Goal: Task Accomplishment & Management: Use online tool/utility

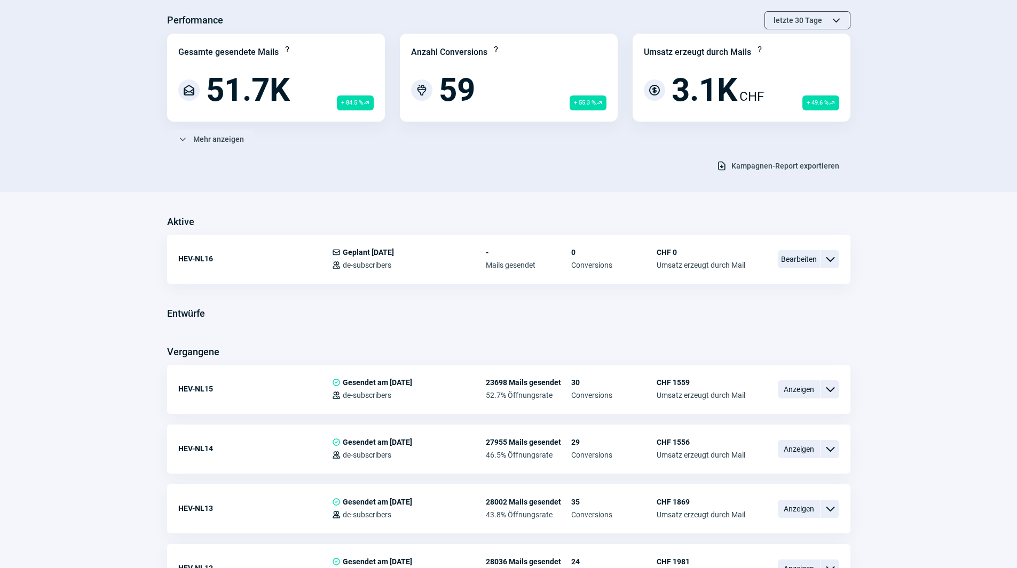
scroll to position [107, 0]
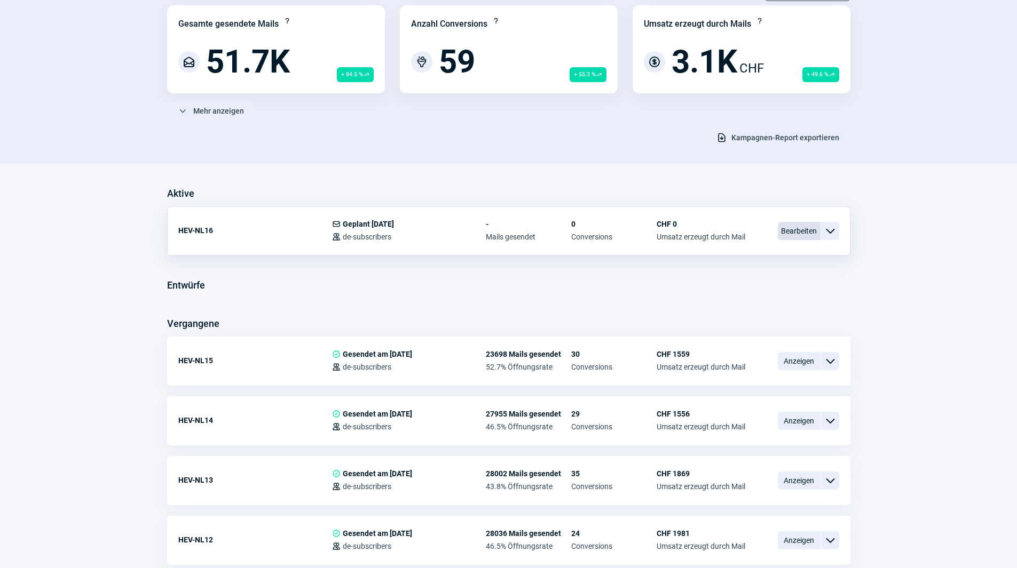
click at [804, 230] on span "Bearbeiten" at bounding box center [799, 231] width 43 height 18
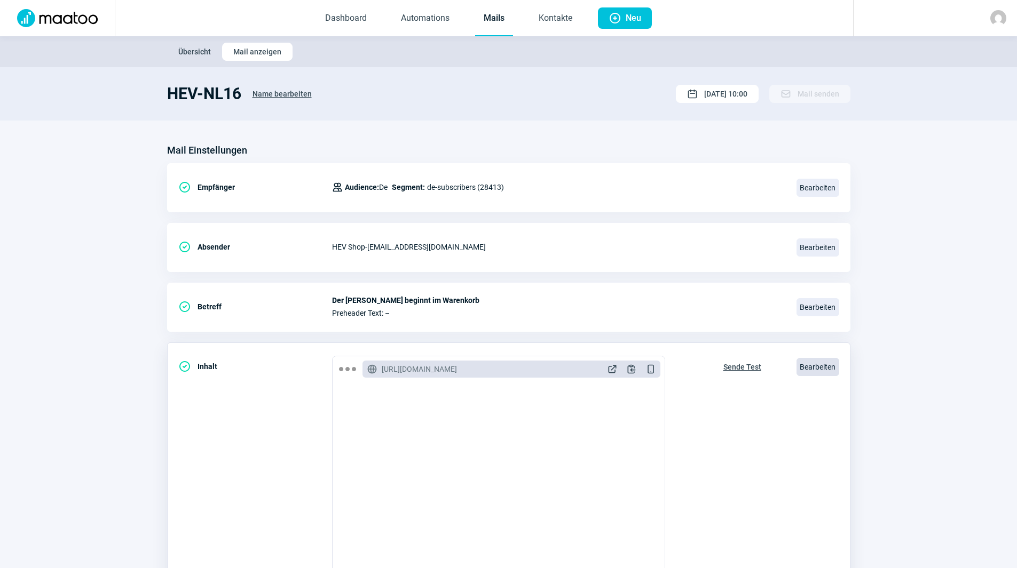
click at [808, 364] on span "Bearbeiten" at bounding box center [817, 367] width 43 height 18
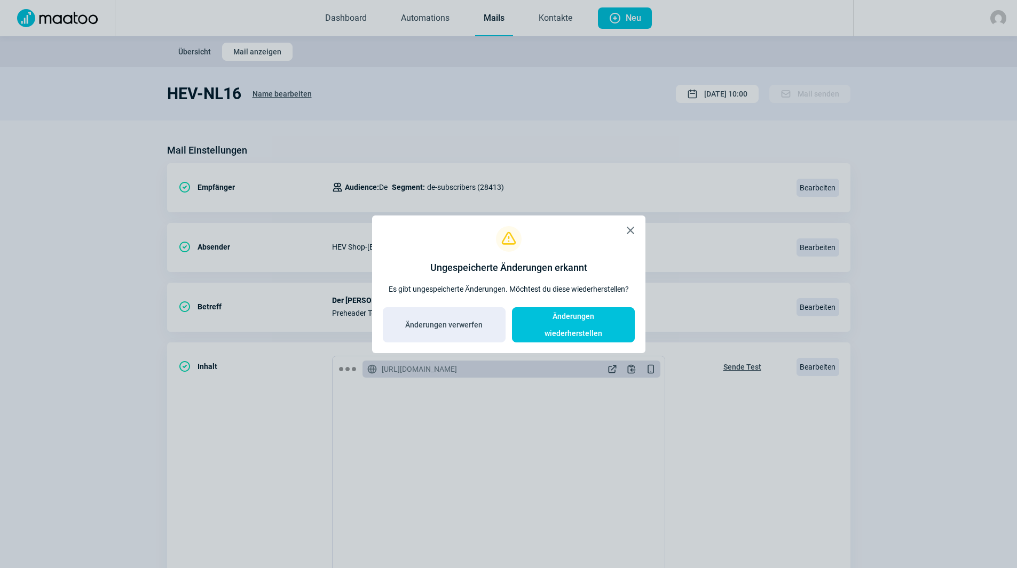
click at [631, 233] on span "X icon" at bounding box center [630, 230] width 13 height 13
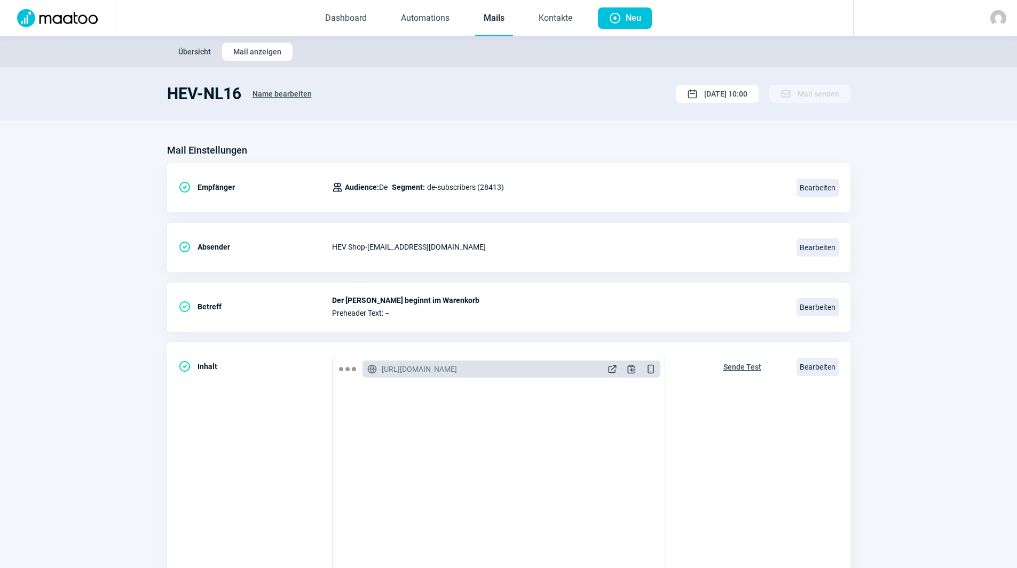
scroll to position [107, 0]
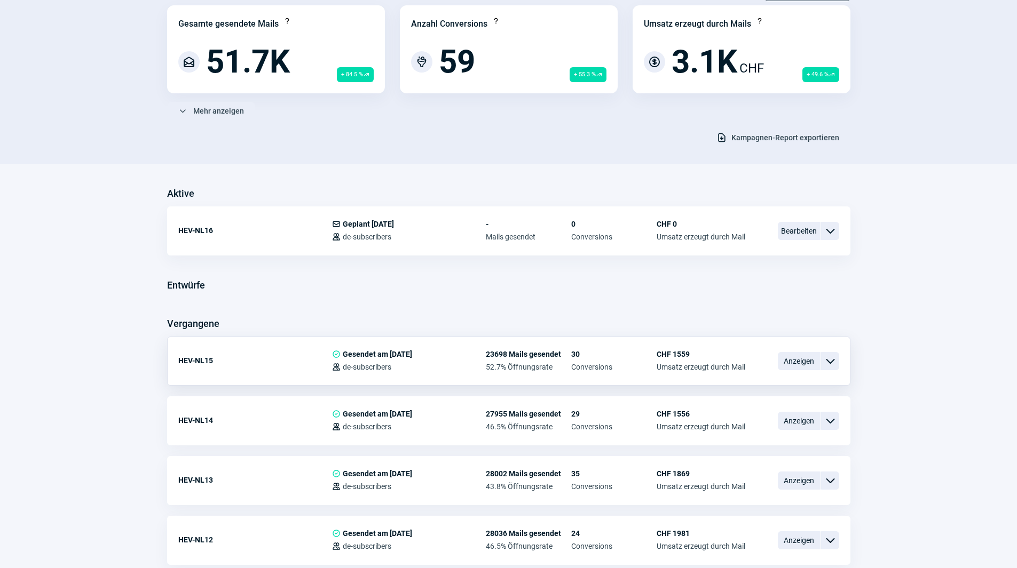
click at [833, 357] on span "ChevronDown icon" at bounding box center [830, 361] width 13 height 13
click at [747, 381] on span "Vorschau" at bounding box center [735, 381] width 32 height 9
click at [799, 365] on span "Anzeigen" at bounding box center [799, 361] width 43 height 18
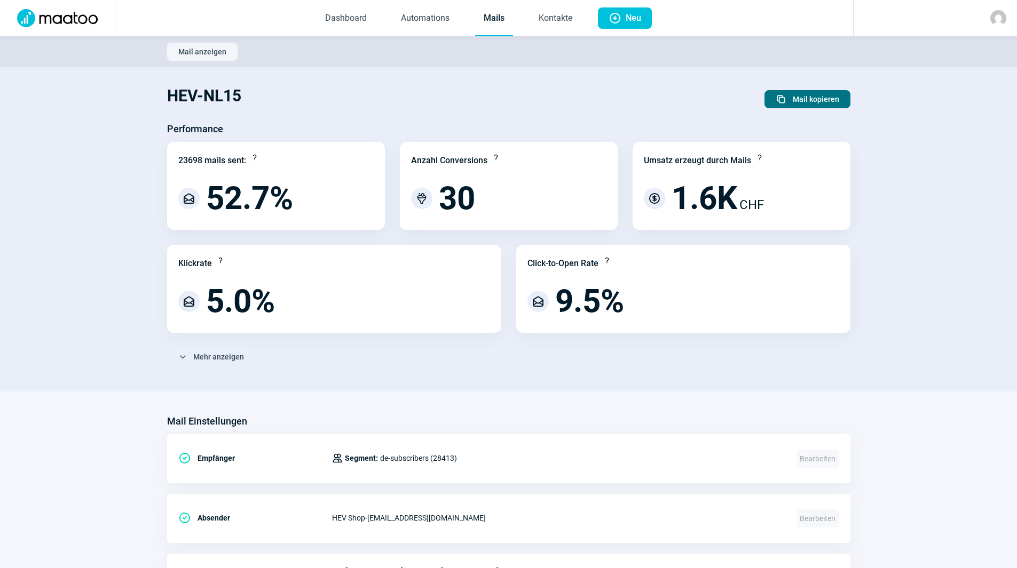
click at [785, 95] on span "Duplicate icon" at bounding box center [781, 99] width 11 height 11
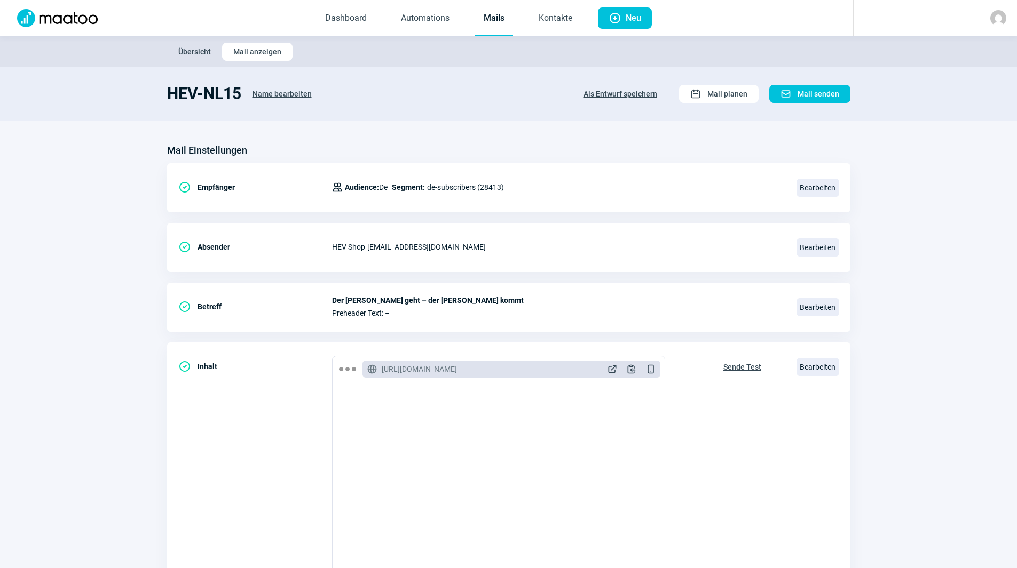
click at [261, 91] on span "Name bearbeiten" at bounding box center [281, 93] width 59 height 17
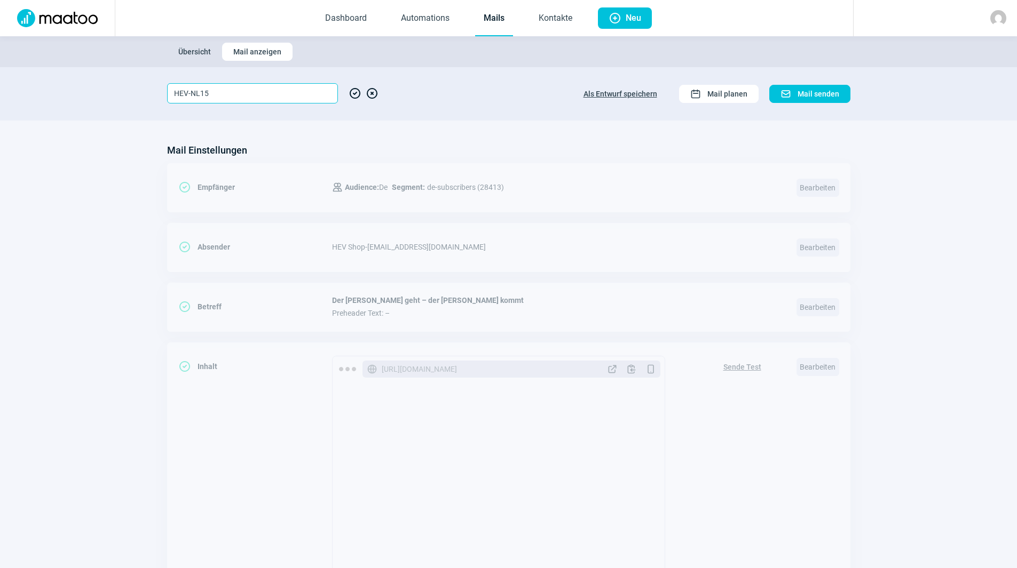
click at [273, 94] on input "HEV-NL15" at bounding box center [252, 93] width 171 height 20
type input "HEV-NL17"
click at [353, 92] on span "CheckCircle icon" at bounding box center [355, 93] width 13 height 20
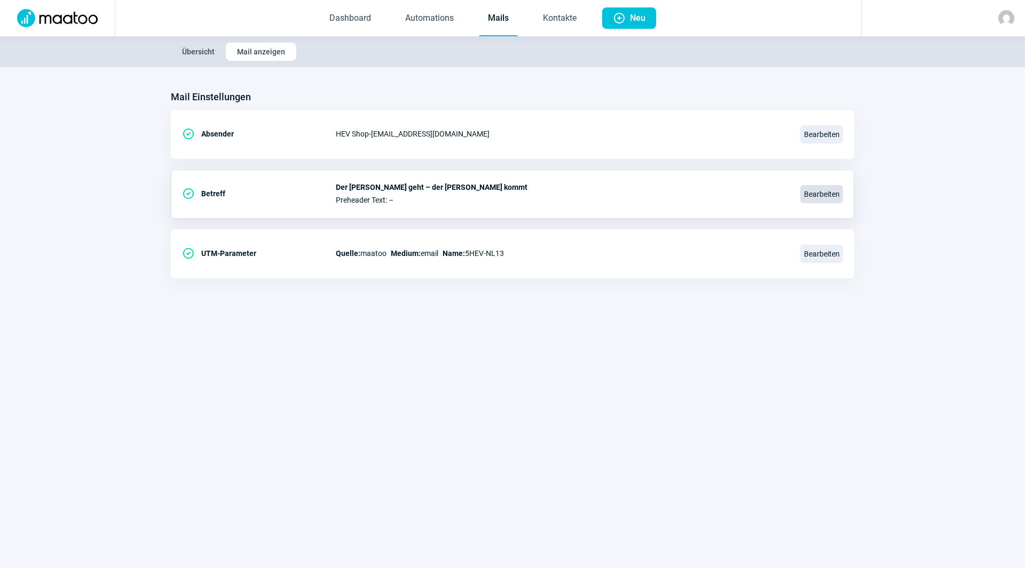
click at [814, 188] on span "Bearbeiten" at bounding box center [821, 194] width 43 height 18
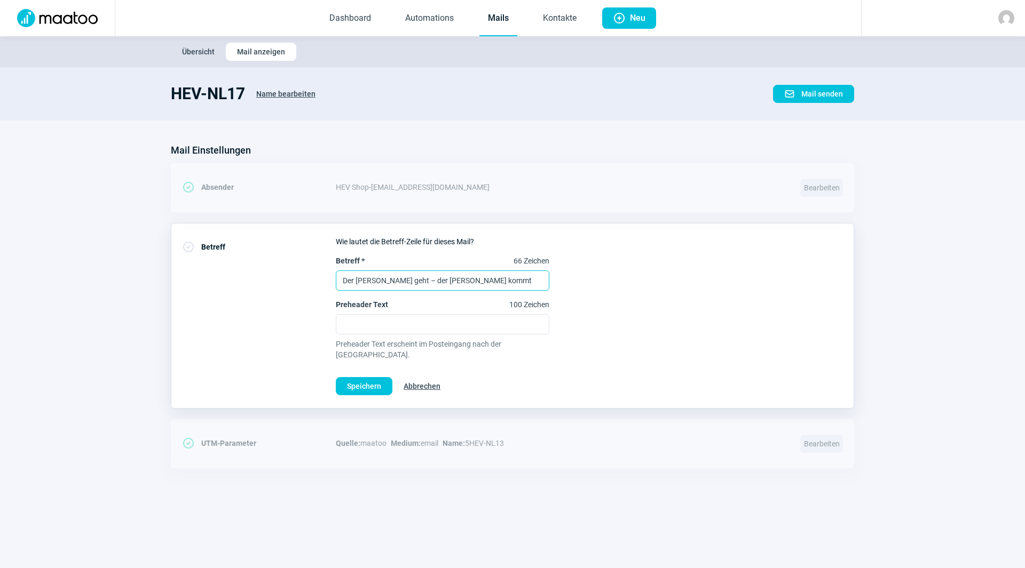
drag, startPoint x: 477, startPoint y: 278, endPoint x: 406, endPoint y: 278, distance: 71.0
click at [406, 278] on input "Der [PERSON_NAME] geht – der [PERSON_NAME] kommt" at bounding box center [443, 281] width 214 height 20
type input "Der [PERSON_NAME] geht, die Vorteile bleiben"
click at [381, 377] on button "Speichern" at bounding box center [364, 386] width 57 height 18
click at [424, 14] on link "Automations" at bounding box center [430, 18] width 66 height 35
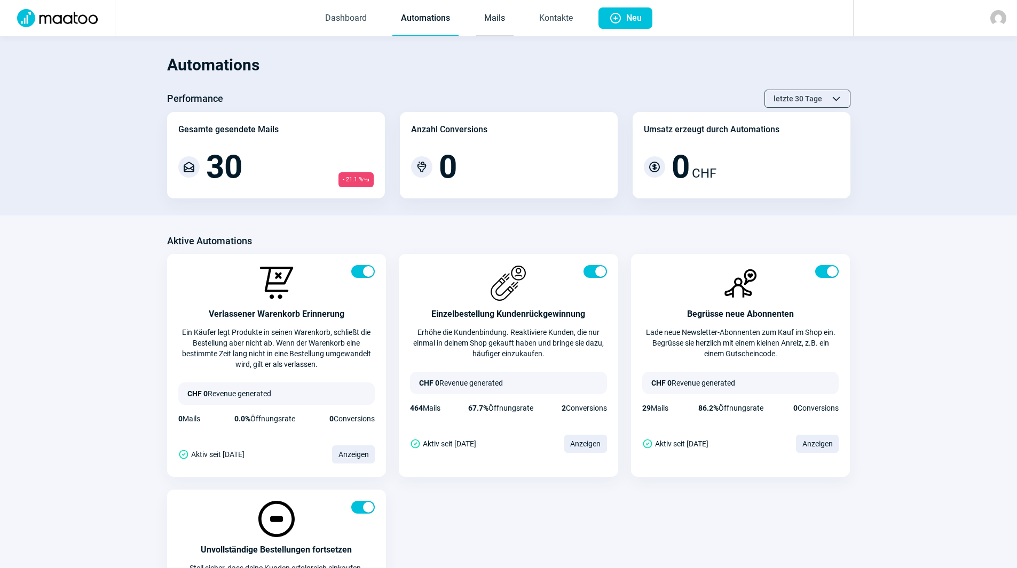
click at [486, 17] on link "Mails" at bounding box center [495, 18] width 38 height 35
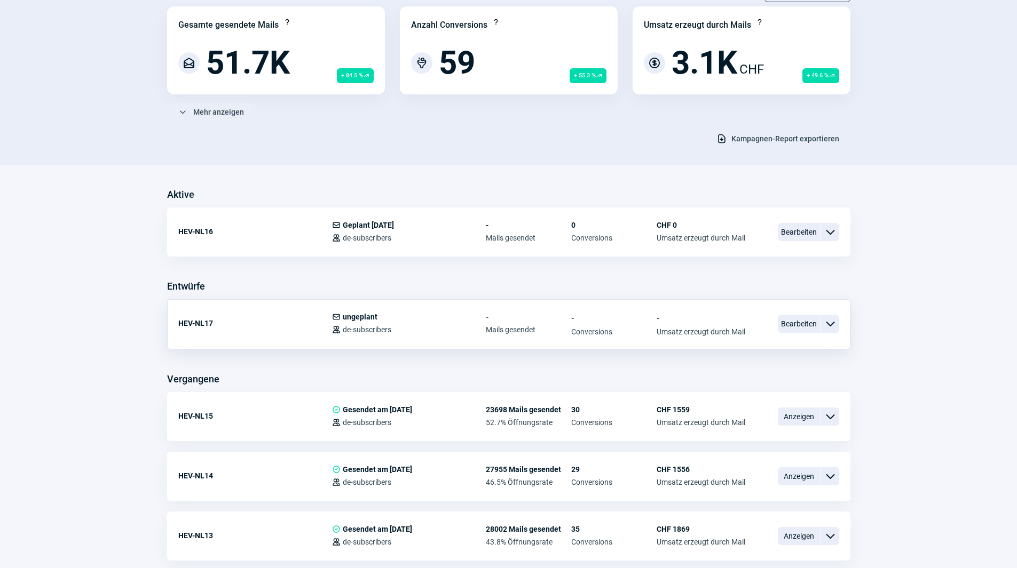
scroll to position [107, 0]
click at [798, 320] on span "Bearbeiten" at bounding box center [799, 323] width 43 height 18
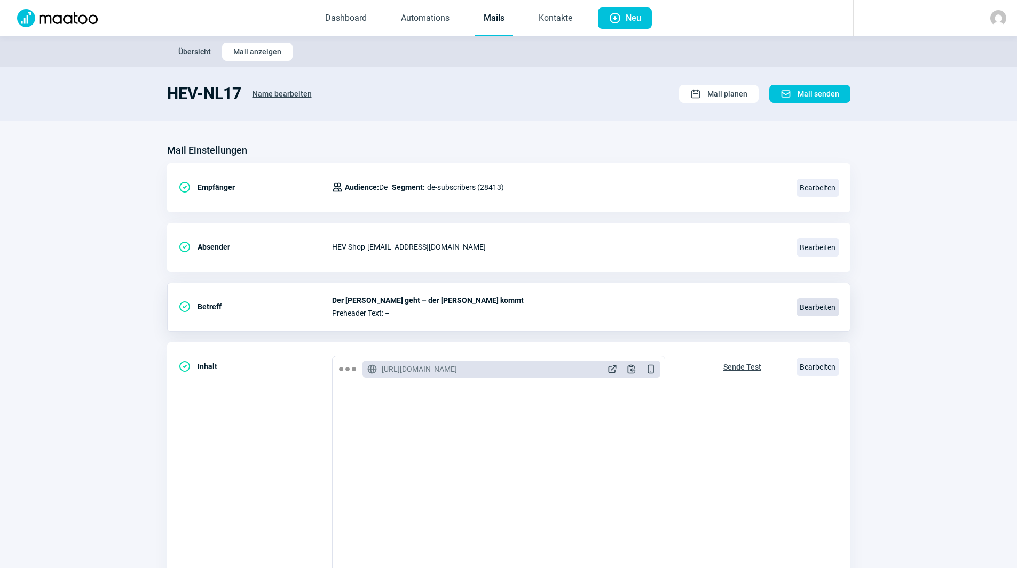
click at [819, 300] on span "Bearbeiten" at bounding box center [817, 307] width 43 height 18
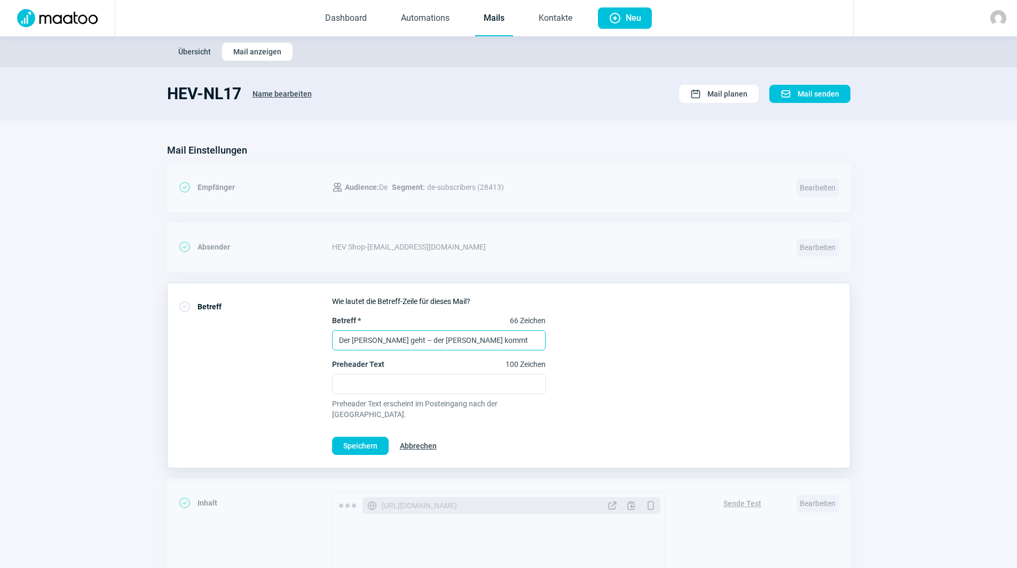
drag, startPoint x: 473, startPoint y: 343, endPoint x: 403, endPoint y: 339, distance: 70.0
click at [403, 339] on input "Der [PERSON_NAME] geht – der [PERSON_NAME] kommt" at bounding box center [439, 340] width 214 height 20
type input "Der [PERSON_NAME] geht, die Vorteile bleiben"
click at [366, 438] on span "Speichern" at bounding box center [360, 446] width 34 height 17
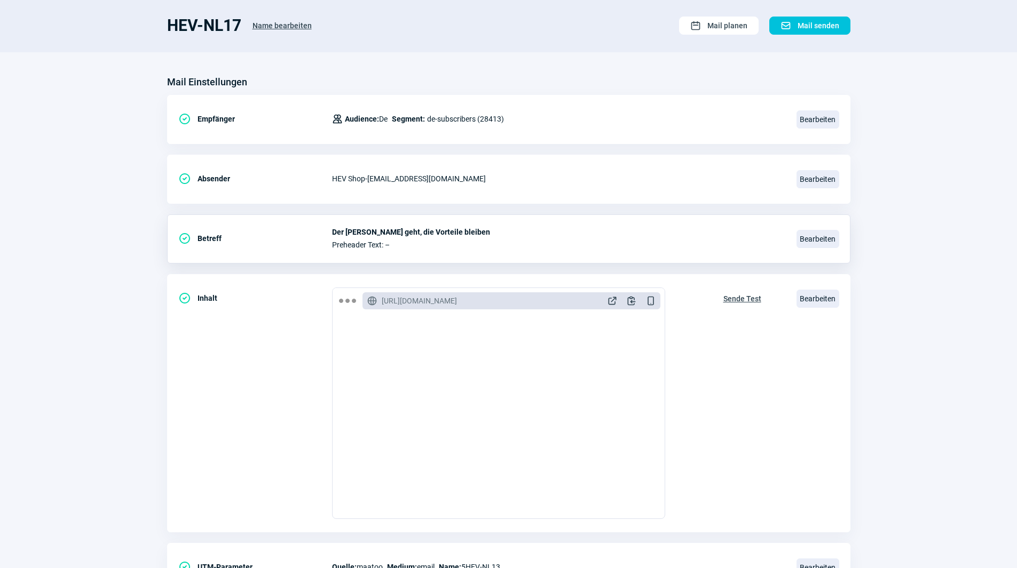
scroll to position [124, 0]
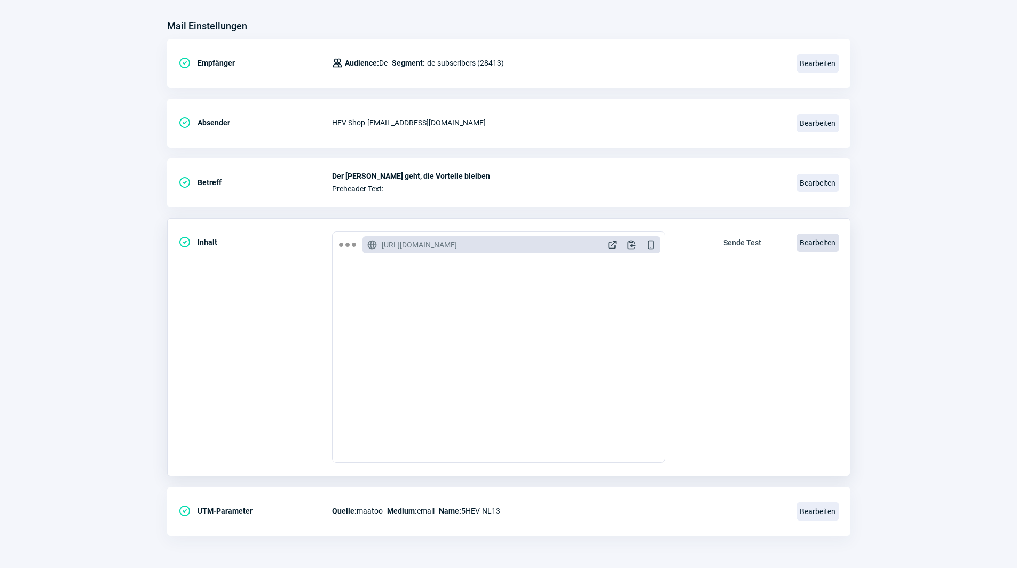
click at [827, 250] on span "Bearbeiten" at bounding box center [817, 243] width 43 height 18
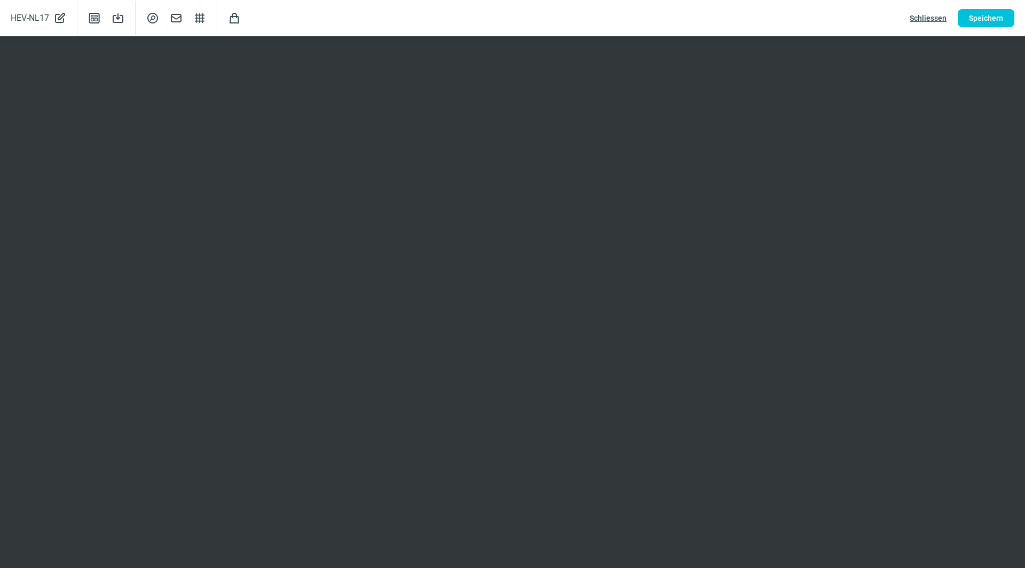
click at [931, 15] on span "Schliessen" at bounding box center [928, 18] width 37 height 17
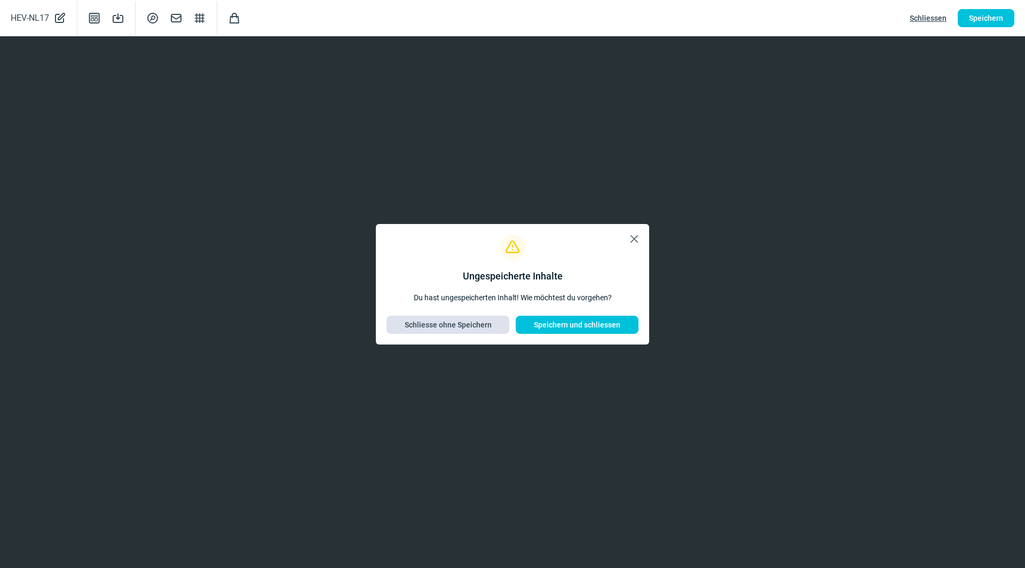
click at [488, 328] on span "Schliesse ohne Speichern" at bounding box center [448, 325] width 87 height 17
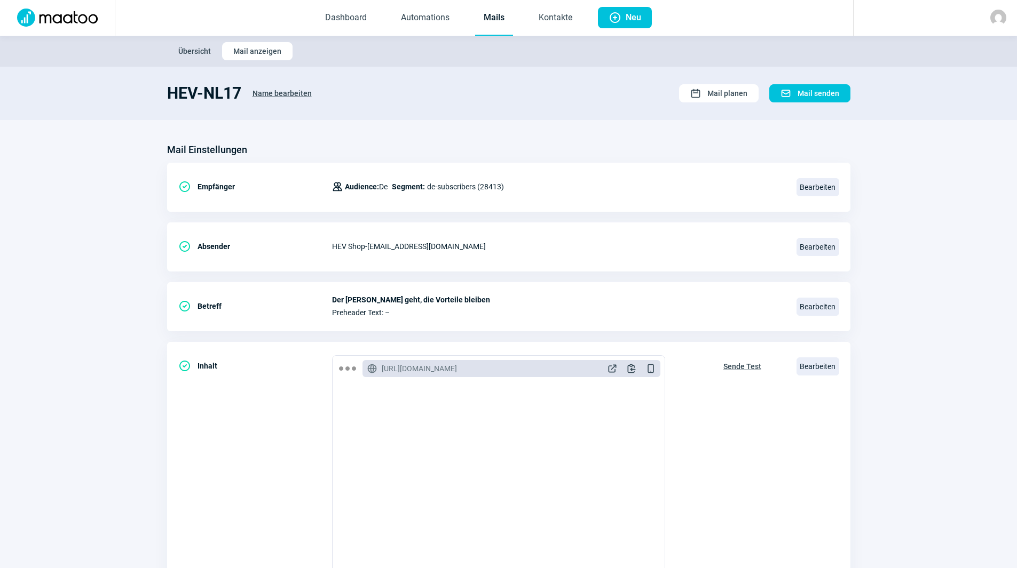
scroll to position [0, 0]
click at [420, 19] on link "Automations" at bounding box center [425, 18] width 66 height 35
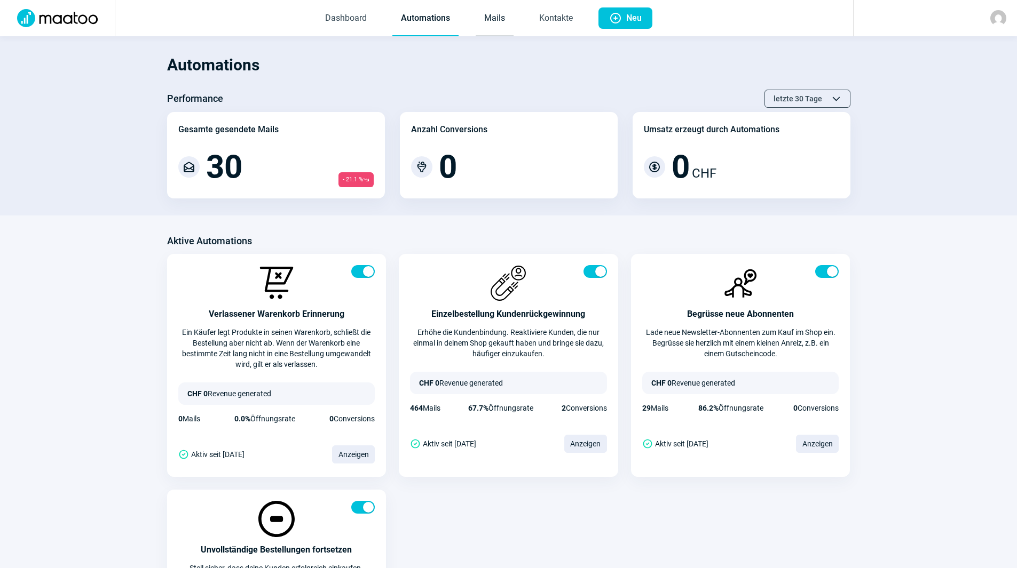
click at [496, 20] on link "Mails" at bounding box center [495, 18] width 38 height 35
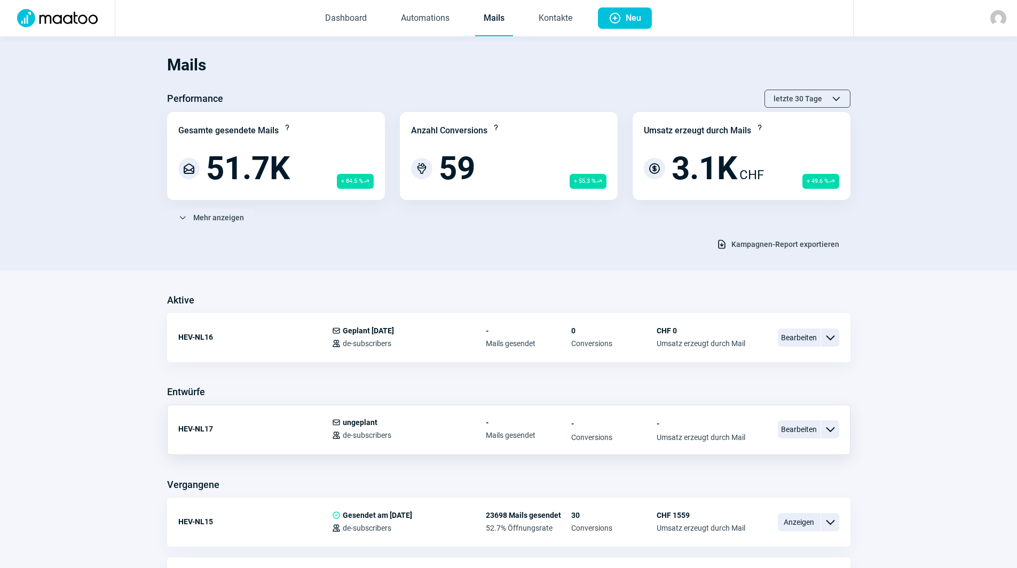
click at [830, 429] on span "ChevronDown icon" at bounding box center [830, 429] width 13 height 13
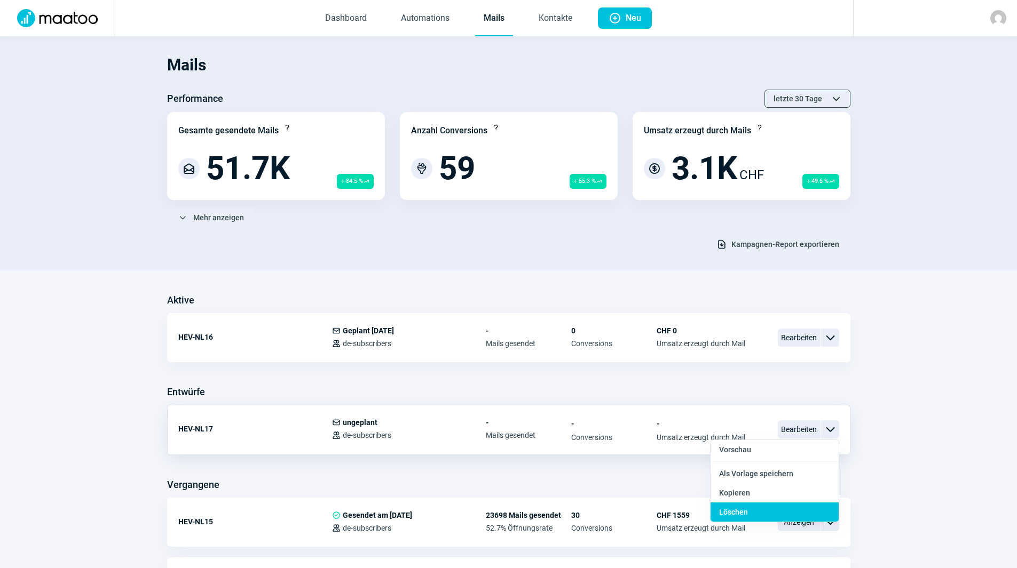
click at [742, 518] on div "Löschen" at bounding box center [774, 512] width 128 height 19
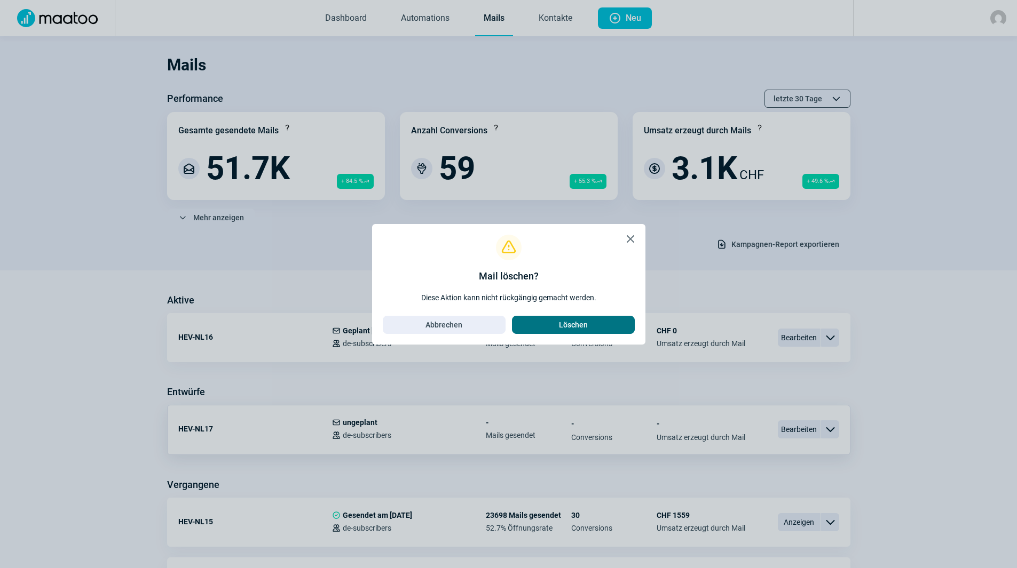
click at [564, 326] on span "Löschen" at bounding box center [573, 325] width 29 height 17
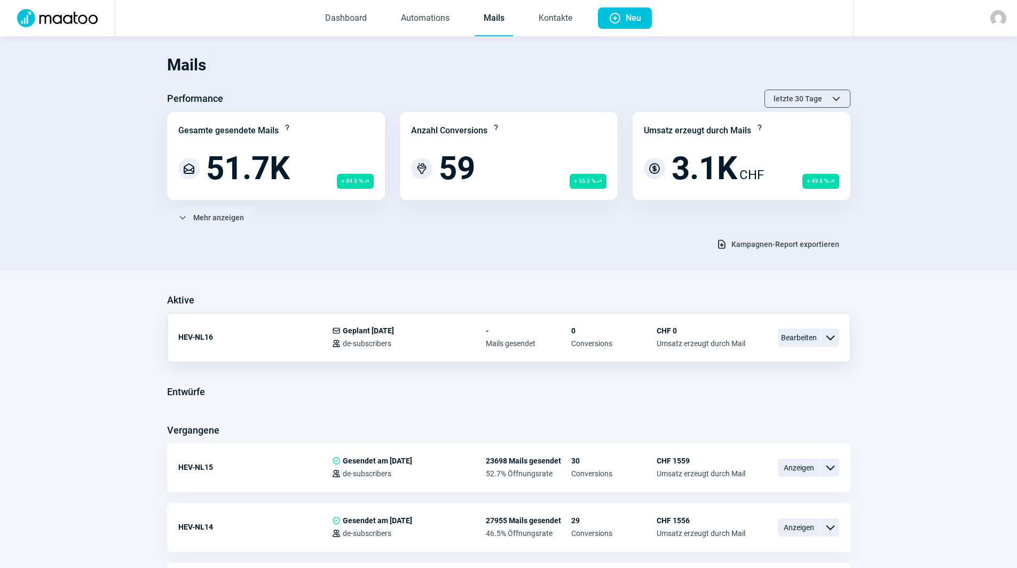
click at [825, 339] on span "ChevronDown icon" at bounding box center [830, 337] width 13 height 13
click at [828, 337] on span "ChevronDown icon" at bounding box center [830, 337] width 13 height 13
click at [792, 336] on span "Bearbeiten" at bounding box center [799, 338] width 43 height 18
click at [835, 334] on span "ChevronDown icon" at bounding box center [830, 337] width 13 height 13
click at [779, 402] on div "Kopieren" at bounding box center [774, 401] width 128 height 19
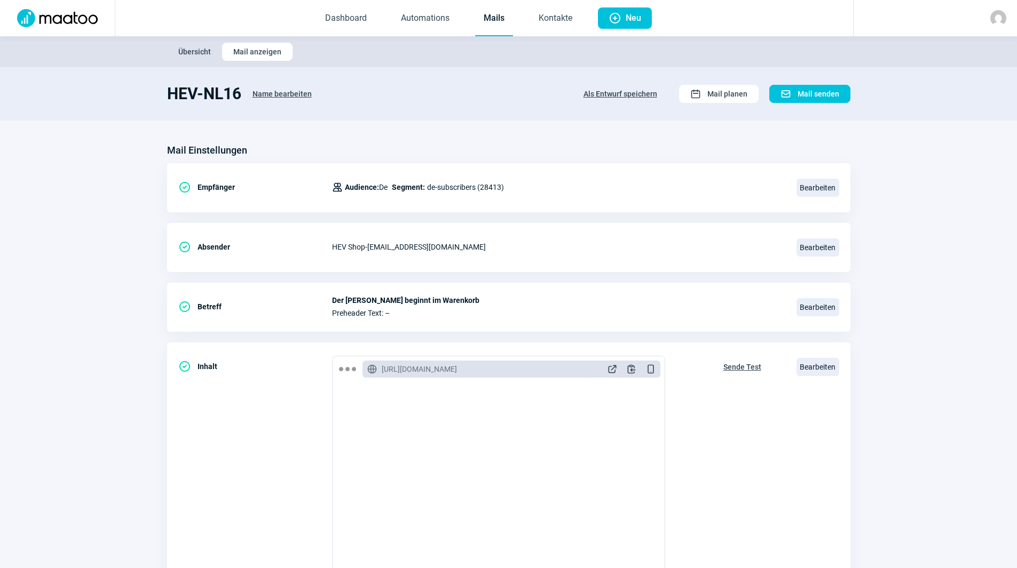
click at [275, 92] on span "Name bearbeiten" at bounding box center [281, 93] width 59 height 17
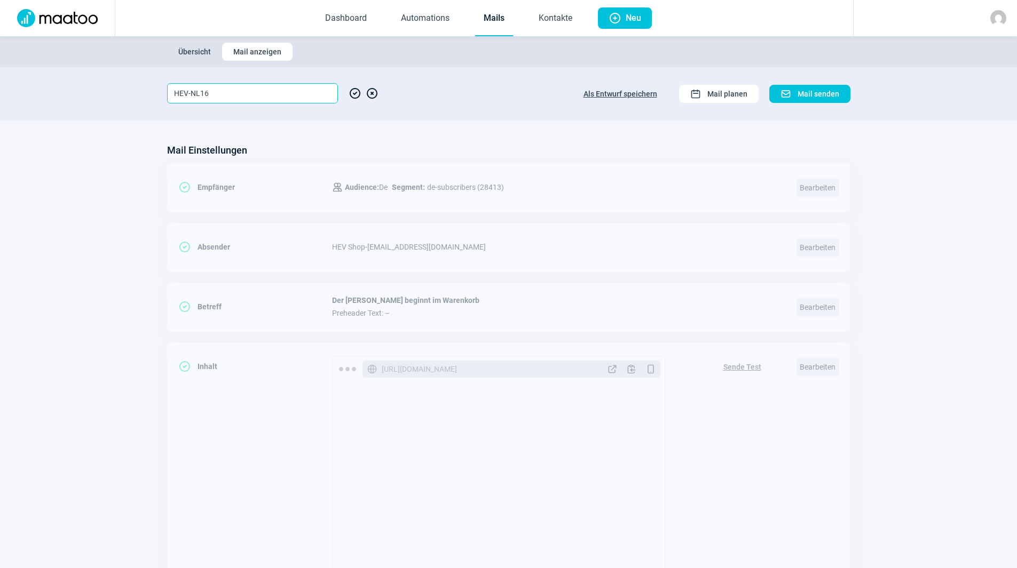
click at [262, 97] on input "HEV-NL16" at bounding box center [252, 93] width 171 height 20
type input "HEV-NL17"
click at [550, 130] on section "Mail Einstellungen CheckCircle icon Empfänger Users icon Audience: De Segment: …" at bounding box center [508, 407] width 1017 height 572
click at [353, 92] on span "CheckCircle icon" at bounding box center [355, 93] width 13 height 20
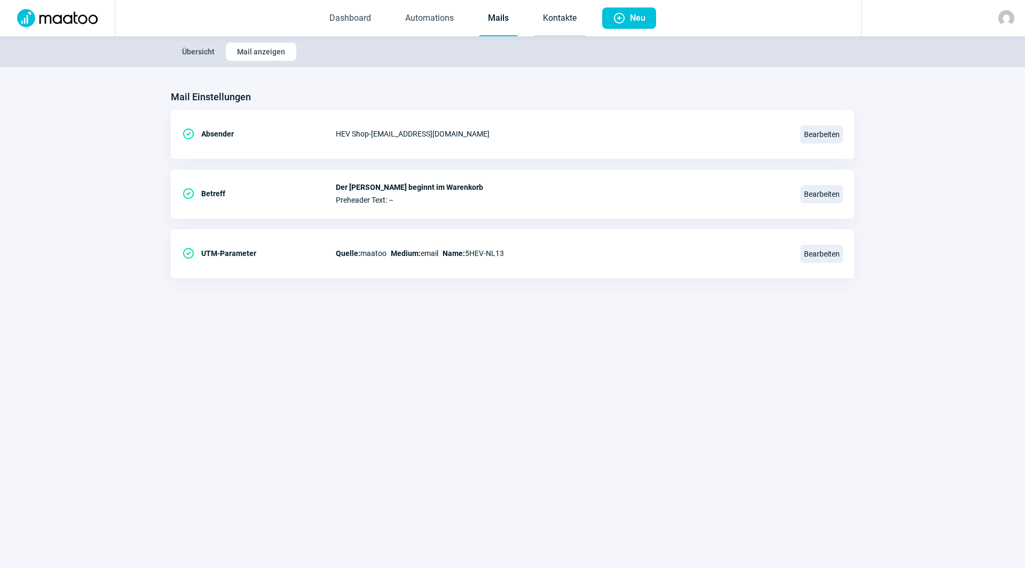
click at [549, 22] on link "Kontakte" at bounding box center [559, 18] width 51 height 35
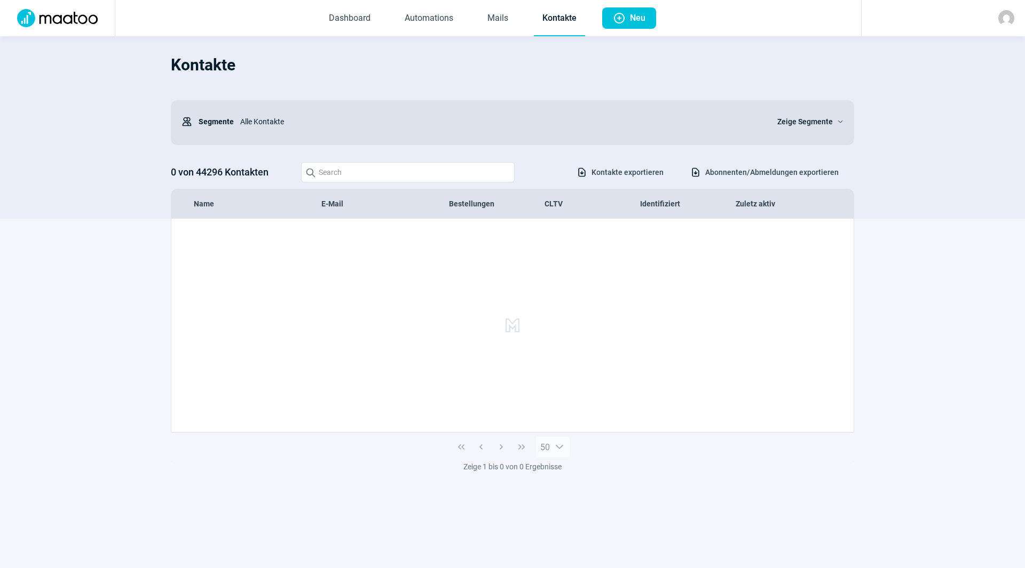
click at [501, 22] on link "Mails" at bounding box center [498, 18] width 38 height 35
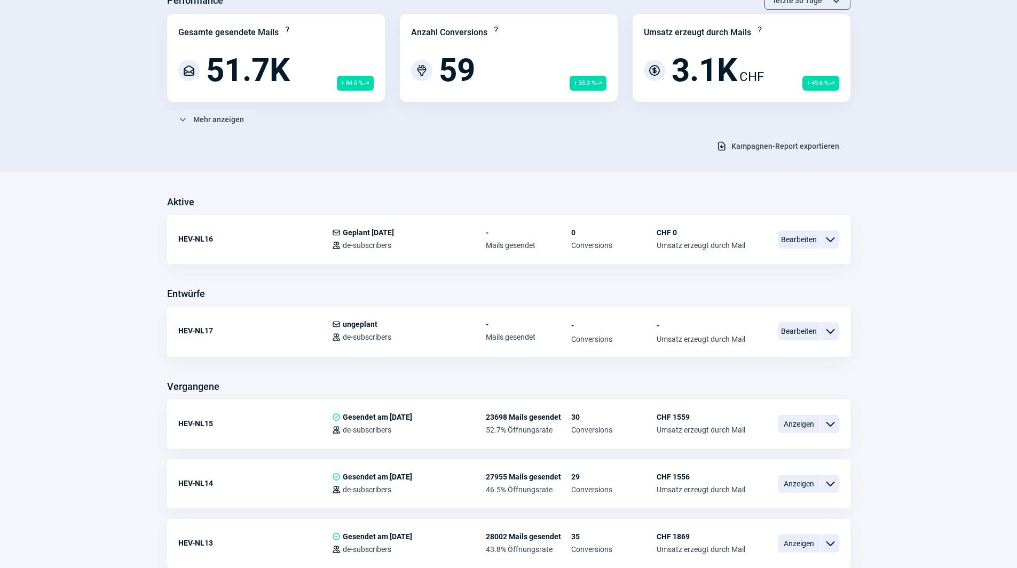
scroll to position [107, 0]
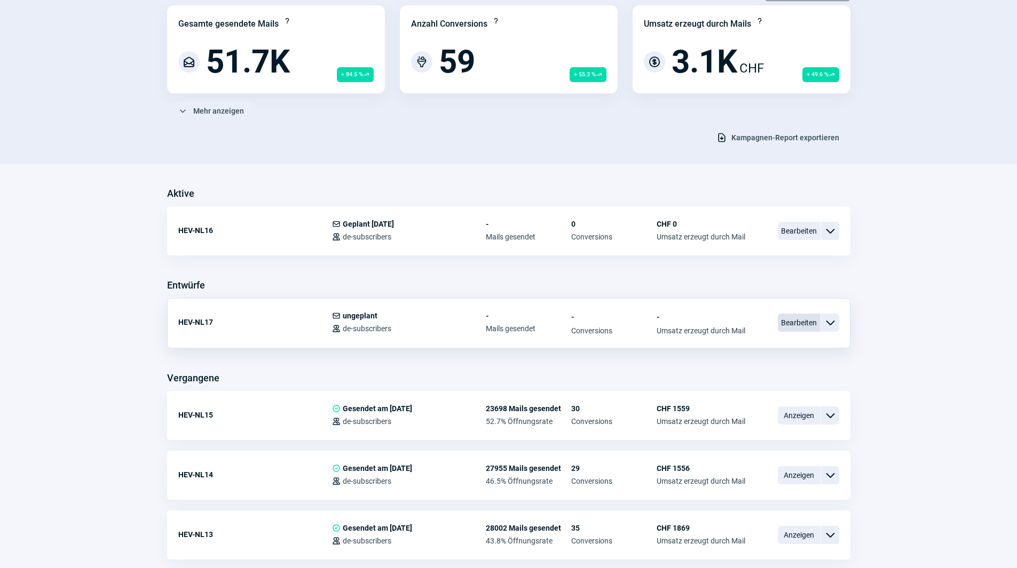
click at [795, 322] on span "Bearbeiten" at bounding box center [799, 323] width 43 height 18
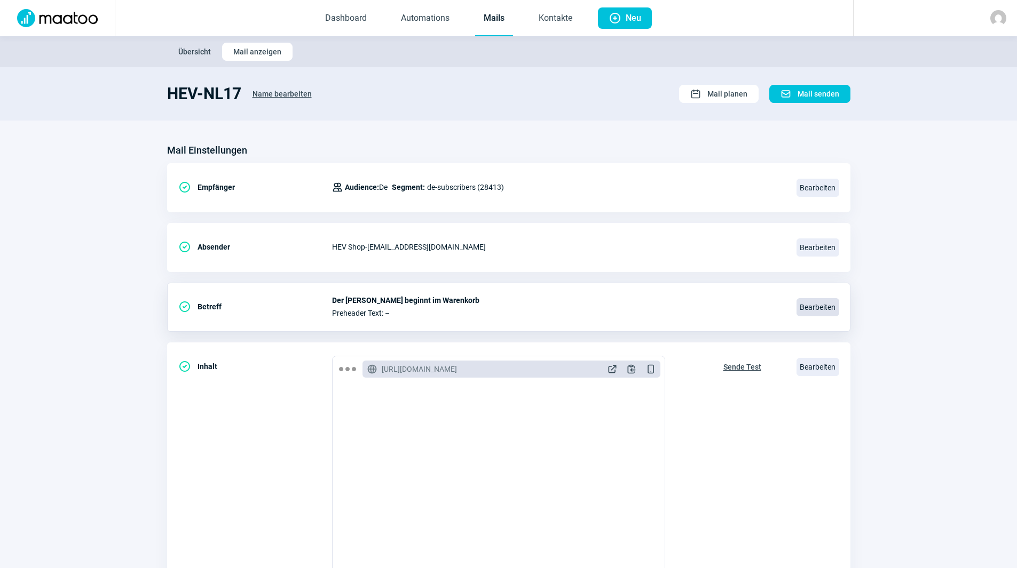
click at [816, 307] on span "Bearbeiten" at bounding box center [817, 307] width 43 height 18
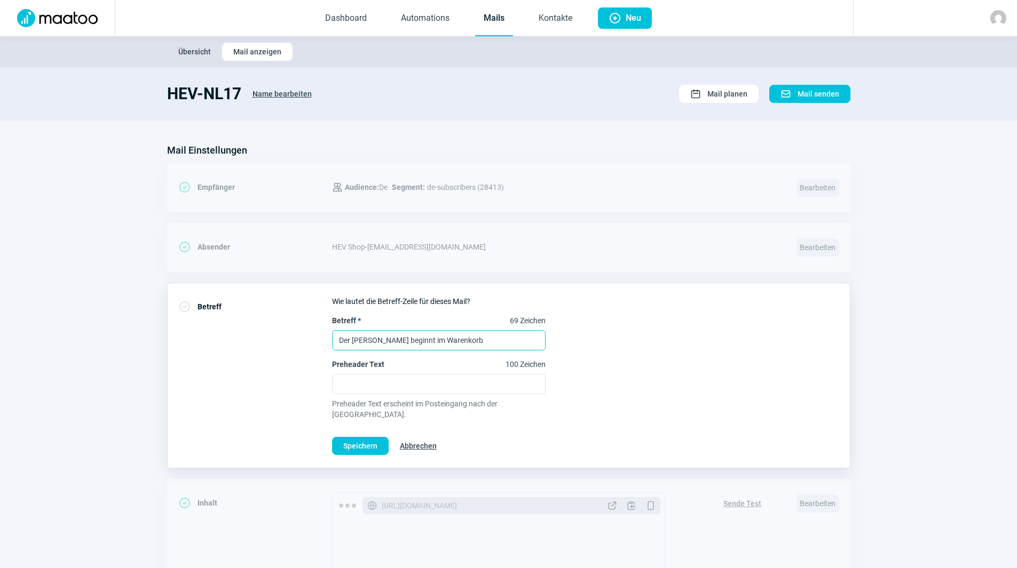
drag, startPoint x: 476, startPoint y: 339, endPoint x: 258, endPoint y: 322, distance: 219.0
click at [284, 325] on div "CheckCircle icon Betreff Wie lautet die Betreff-Zeile für dieses Mail? Betreff …" at bounding box center [508, 376] width 683 height 186
click at [484, 338] on input "Der [PERSON_NAME] beginnt im Warenkorb" at bounding box center [439, 340] width 214 height 20
click at [469, 344] on input "Der [PERSON_NAME] beginnt im Warenkorb" at bounding box center [439, 340] width 214 height 20
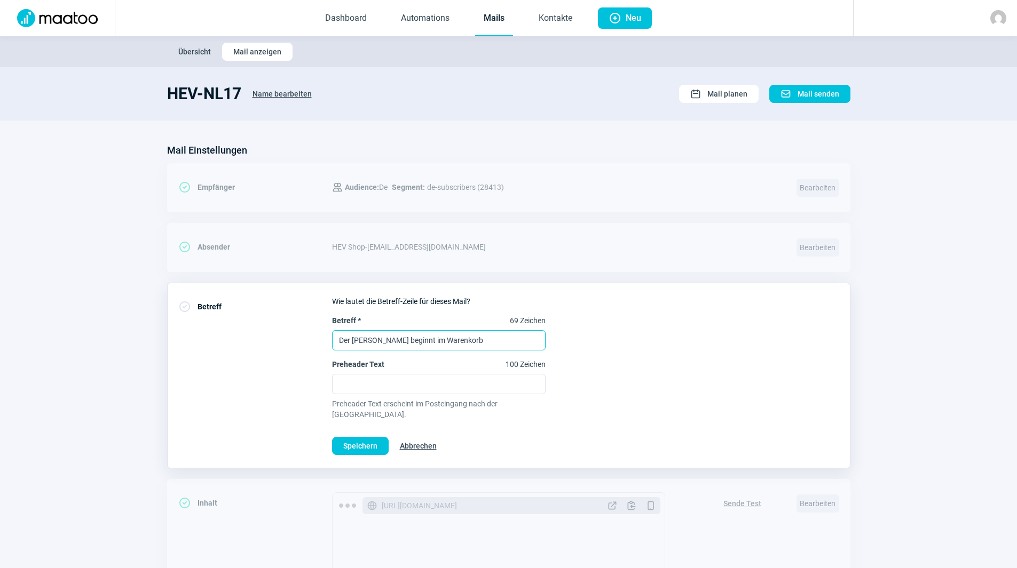
click at [469, 344] on input "Der [PERSON_NAME] beginnt im Warenkorb" at bounding box center [439, 340] width 214 height 20
click at [338, 341] on input "Der [PERSON_NAME] geht, die Vorteile bleiben" at bounding box center [439, 340] width 214 height 20
type input "Der [PERSON_NAME] geht, die Vorteile bleiben"
click at [366, 438] on span "Speichern" at bounding box center [360, 446] width 34 height 17
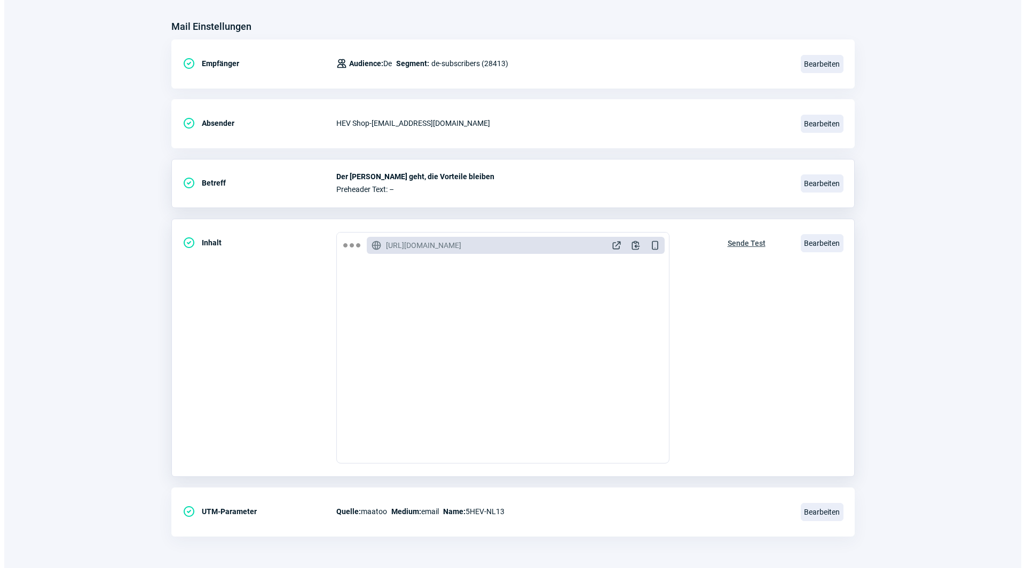
scroll to position [124, 0]
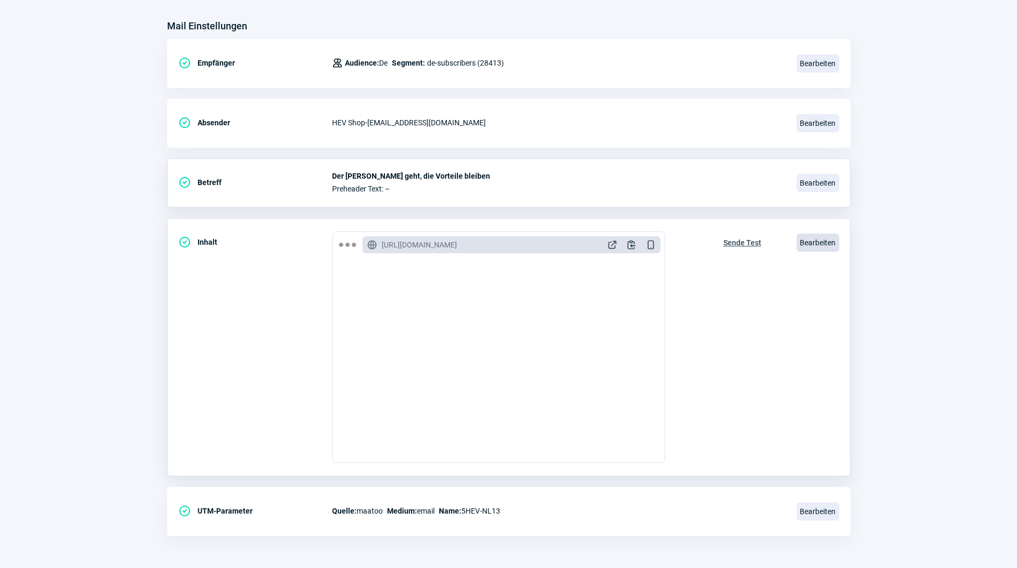
click at [808, 241] on span "Bearbeiten" at bounding box center [817, 243] width 43 height 18
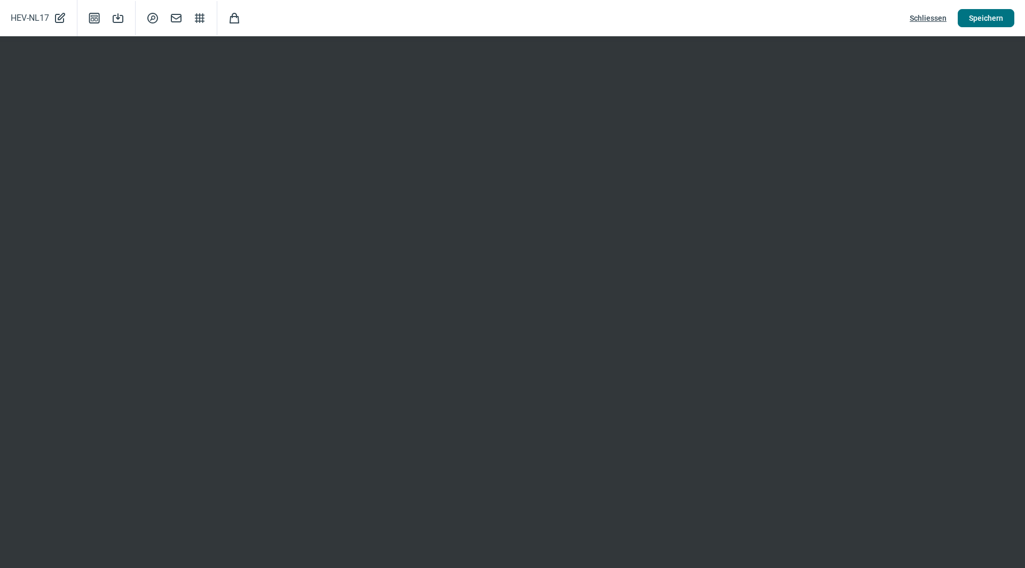
click at [994, 18] on span "Speichern" at bounding box center [986, 18] width 34 height 17
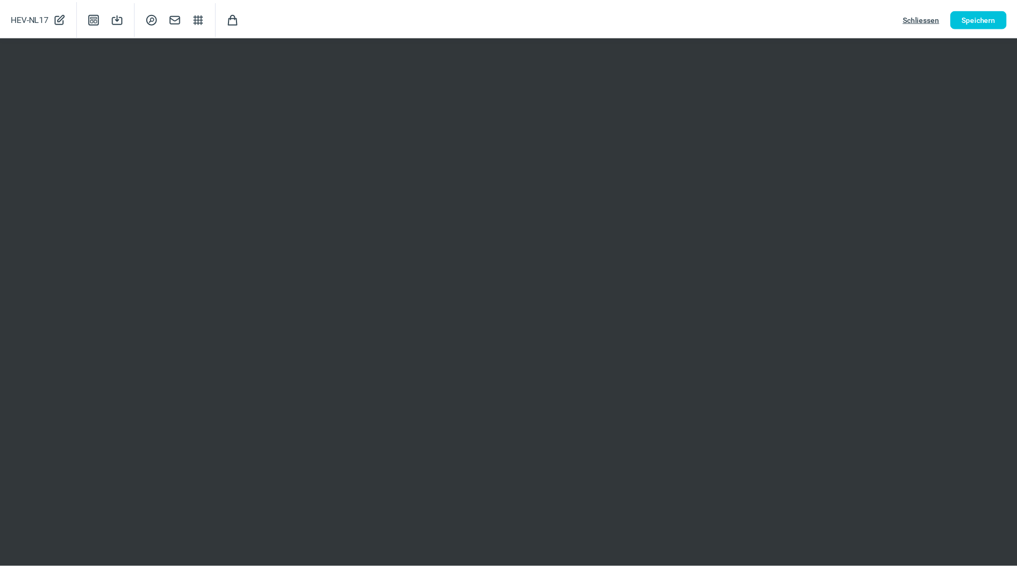
scroll to position [0, 0]
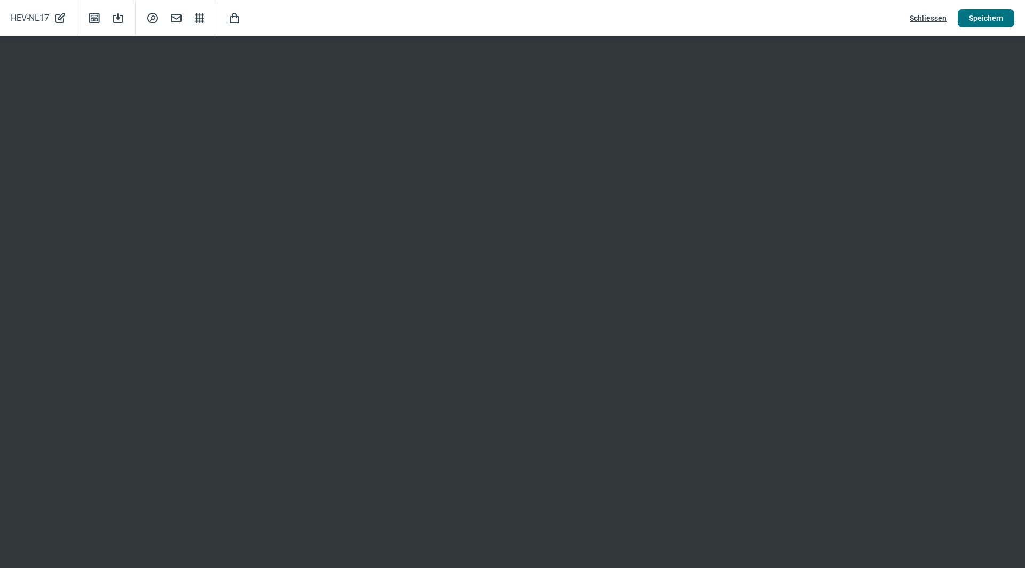
click at [981, 19] on span "Speichern" at bounding box center [986, 18] width 34 height 17
click at [995, 15] on span "Speichern" at bounding box center [986, 18] width 34 height 17
click at [985, 21] on span "Speichern" at bounding box center [986, 18] width 34 height 17
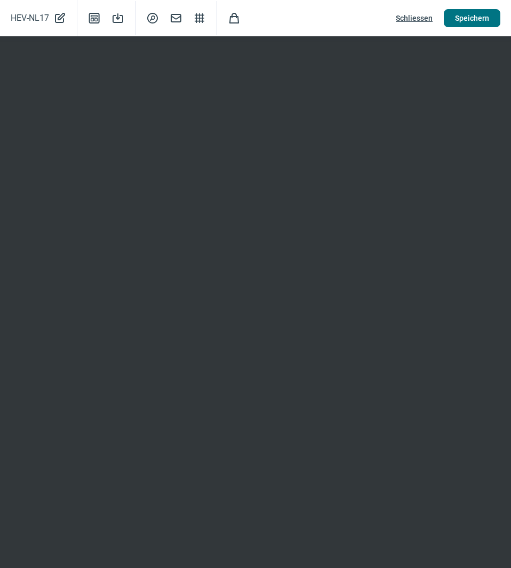
click at [474, 10] on span "Speichern" at bounding box center [472, 18] width 34 height 17
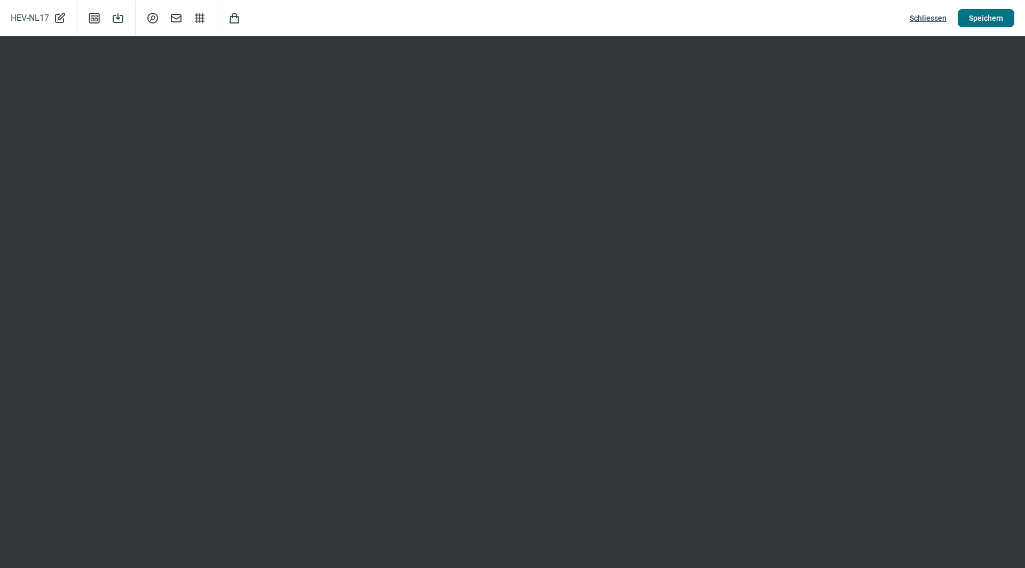
click at [986, 20] on span "Speichern" at bounding box center [986, 18] width 34 height 17
click at [1003, 11] on button "Speichern" at bounding box center [986, 18] width 57 height 18
click at [994, 10] on span "Speichern" at bounding box center [986, 18] width 34 height 17
click at [927, 20] on span "Schliessen" at bounding box center [928, 18] width 37 height 17
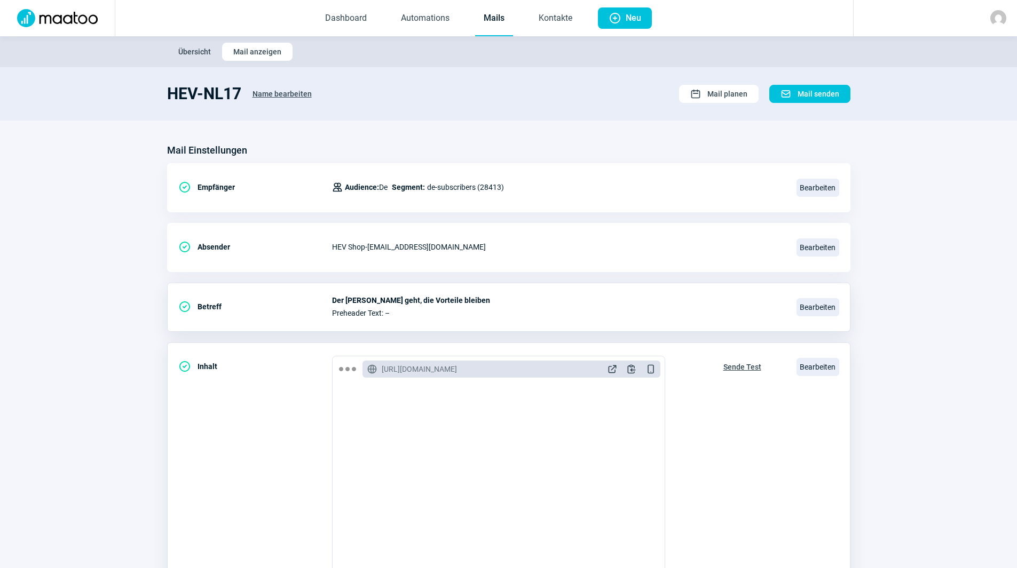
click at [744, 368] on span "Sende Test" at bounding box center [742, 367] width 38 height 17
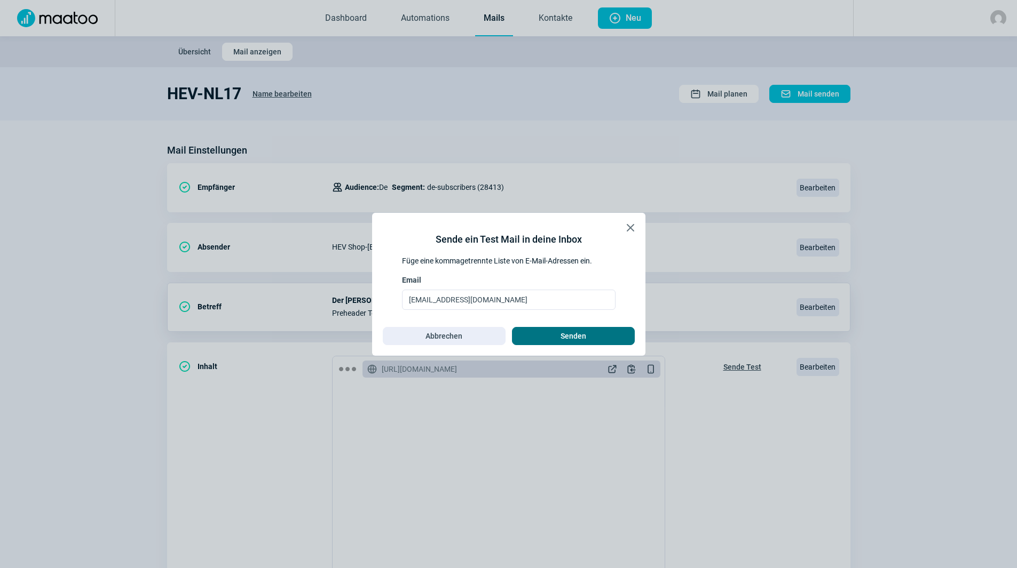
click at [571, 335] on span "Senden" at bounding box center [573, 336] width 26 height 17
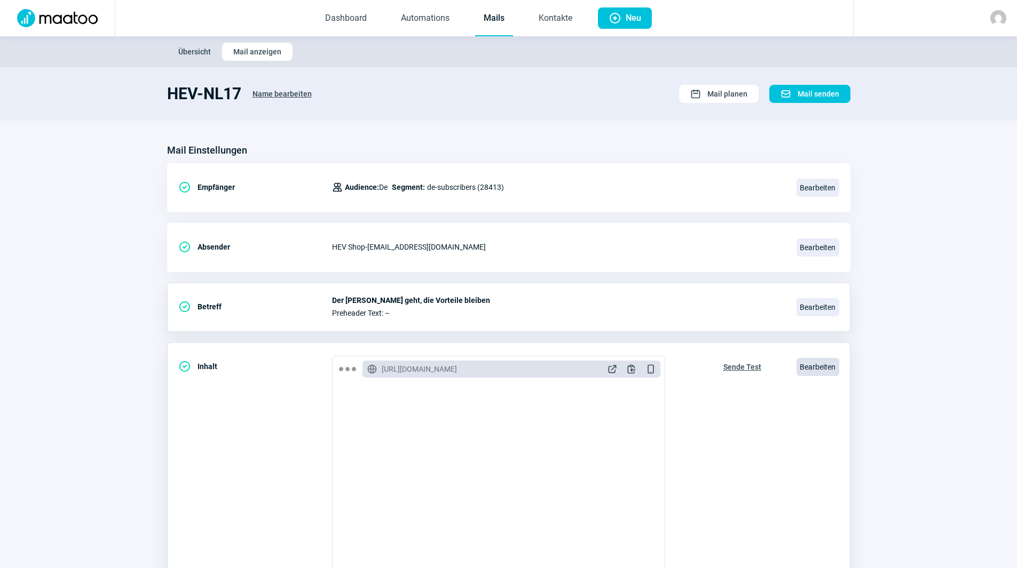
click at [834, 369] on span "Bearbeiten" at bounding box center [817, 367] width 43 height 18
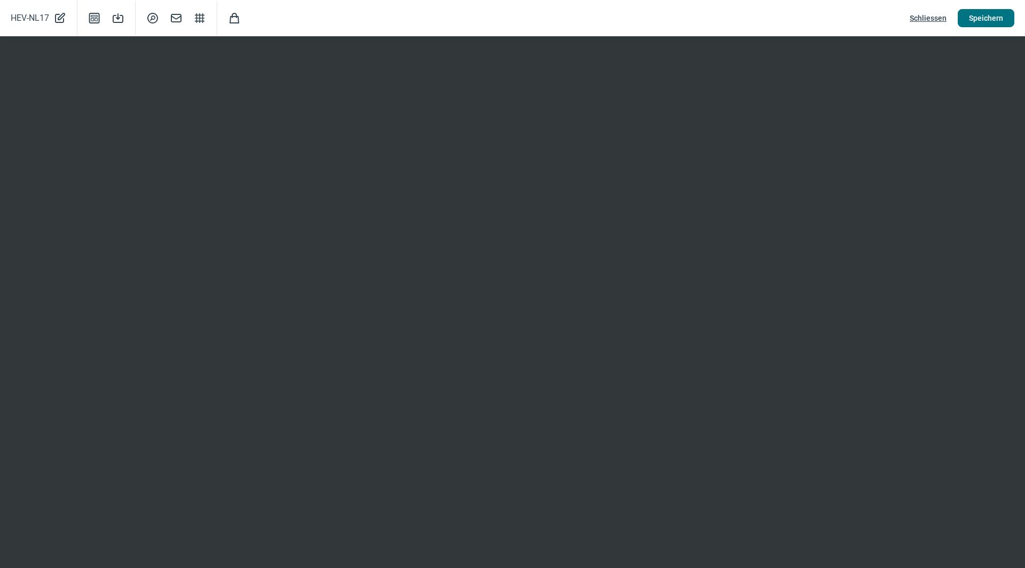
click at [995, 19] on span "Speichern" at bounding box center [986, 18] width 34 height 17
click at [993, 21] on span "Speichern" at bounding box center [986, 18] width 34 height 17
click at [991, 18] on span "Speichern" at bounding box center [986, 18] width 34 height 17
click at [985, 15] on span "Speichern" at bounding box center [986, 18] width 34 height 17
click at [989, 21] on span "Speichern" at bounding box center [986, 18] width 34 height 17
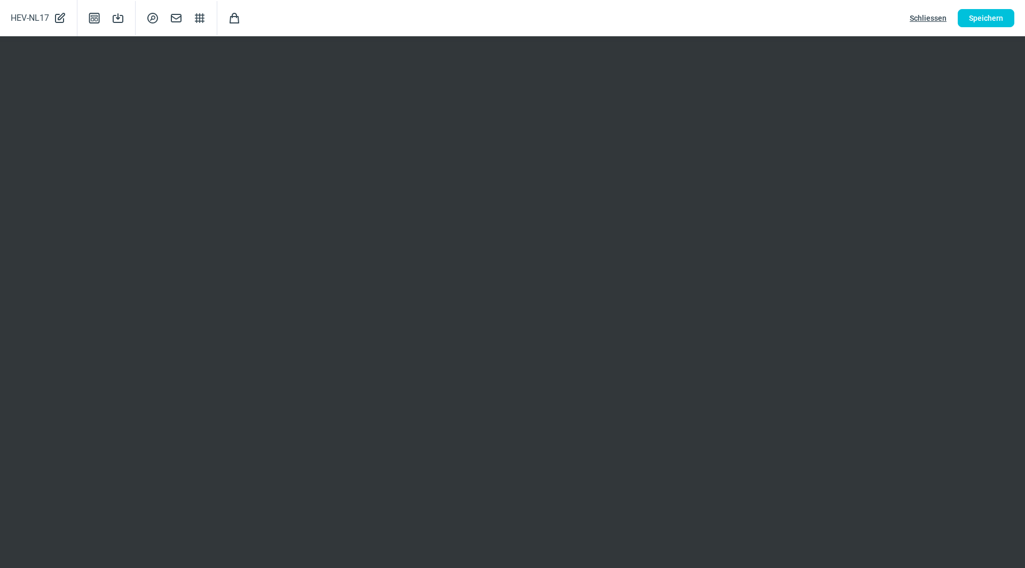
click at [918, 17] on span "Schliessen" at bounding box center [928, 18] width 37 height 17
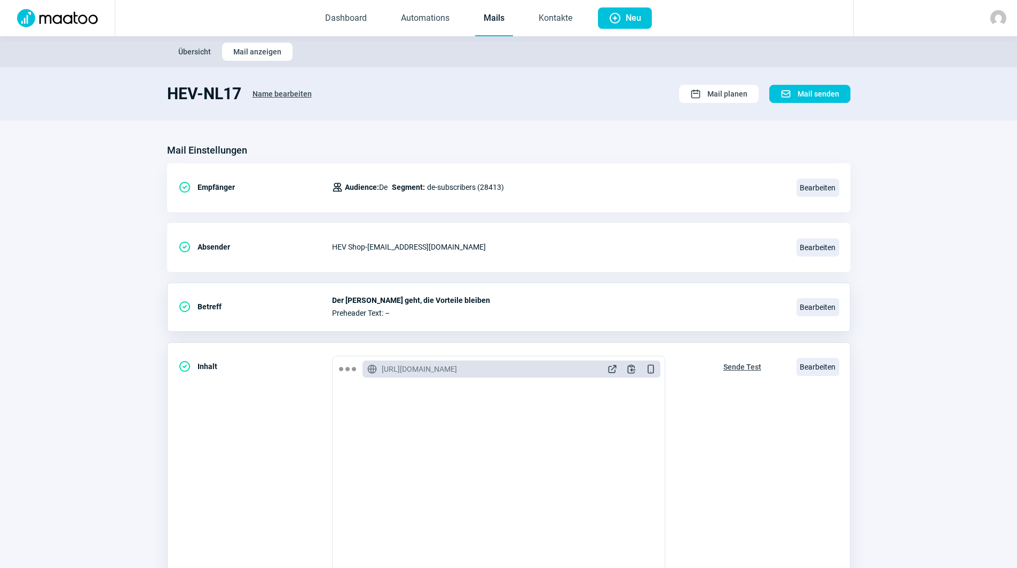
click at [737, 365] on span "Sende Test" at bounding box center [742, 367] width 38 height 17
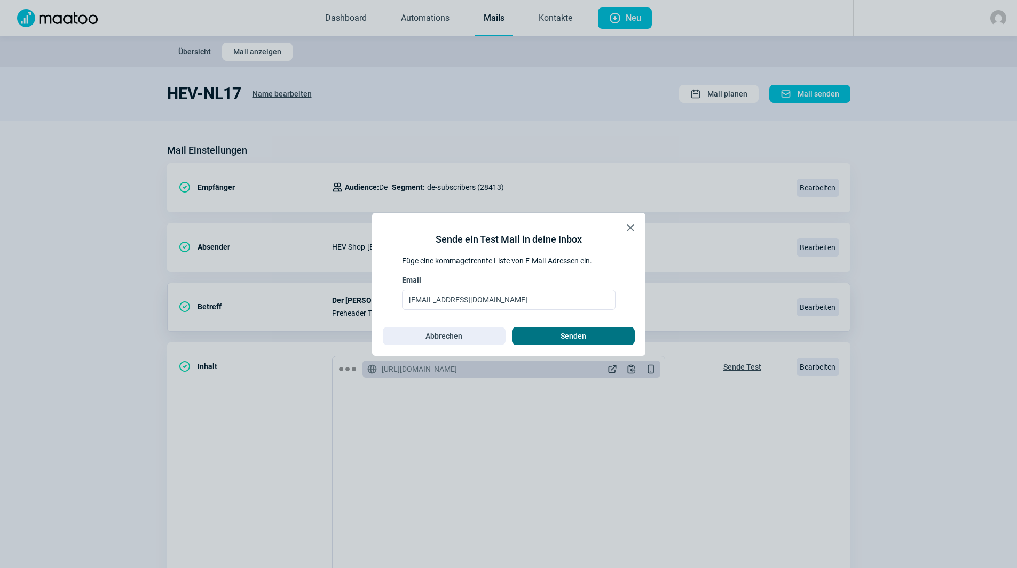
click at [555, 333] on span "Senden" at bounding box center [573, 336] width 100 height 17
